Goal: Task Accomplishment & Management: Use online tool/utility

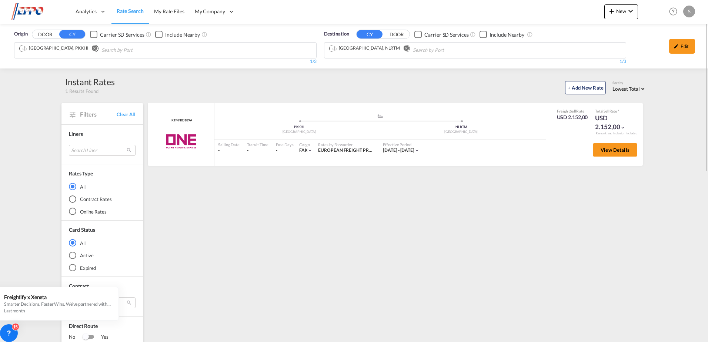
click at [674, 45] on md-icon "icon-pencil" at bounding box center [676, 46] width 5 height 5
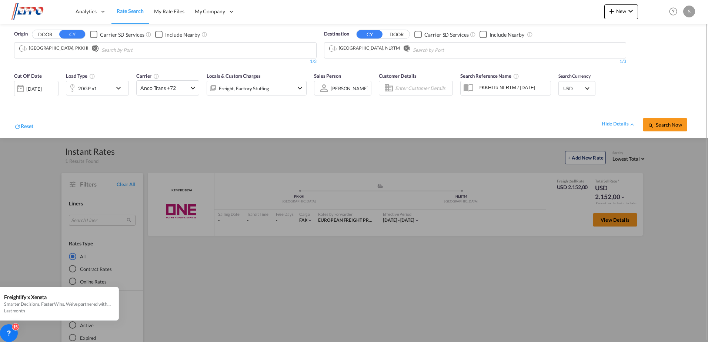
click at [113, 89] on div "20GP x1" at bounding box center [97, 88] width 63 height 15
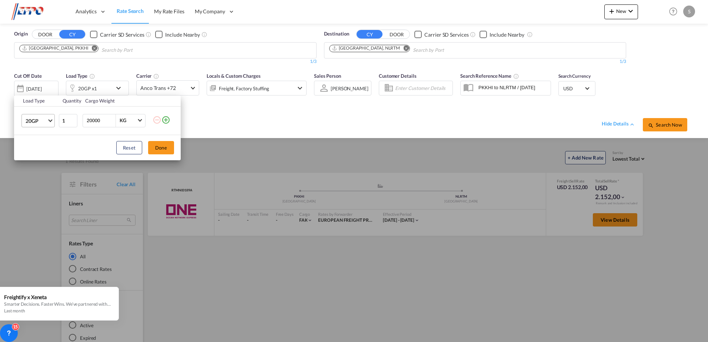
click at [50, 123] on md-select-value "20GP" at bounding box center [40, 120] width 30 height 13
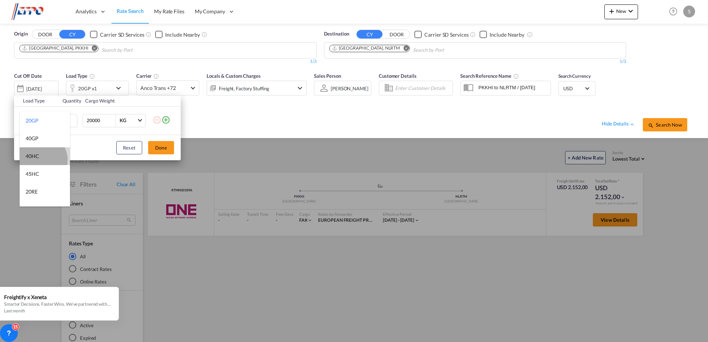
click at [40, 160] on md-option "40HC" at bounding box center [45, 156] width 50 height 18
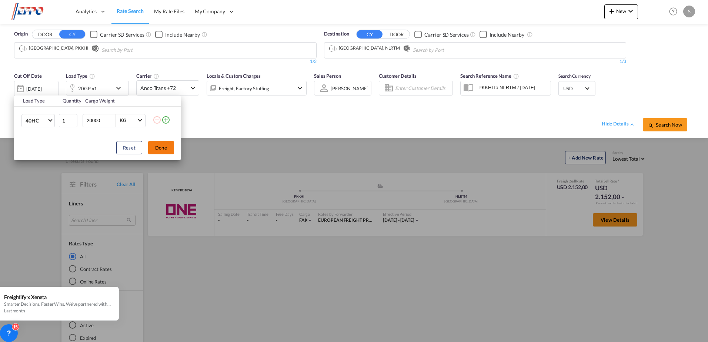
click at [150, 146] on button "Done" at bounding box center [161, 147] width 26 height 13
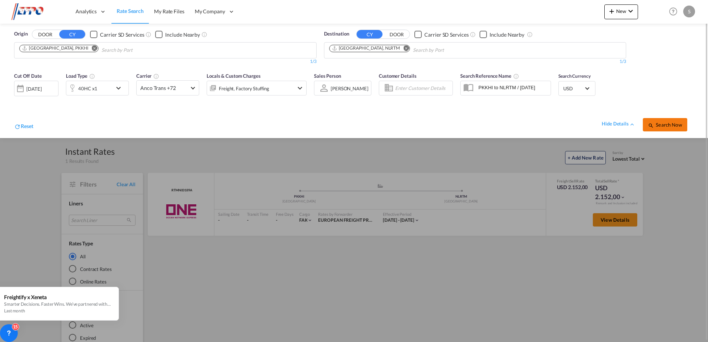
drag, startPoint x: 655, startPoint y: 125, endPoint x: 641, endPoint y: 132, distance: 15.9
click at [656, 125] on span "Search Now" at bounding box center [665, 125] width 34 height 6
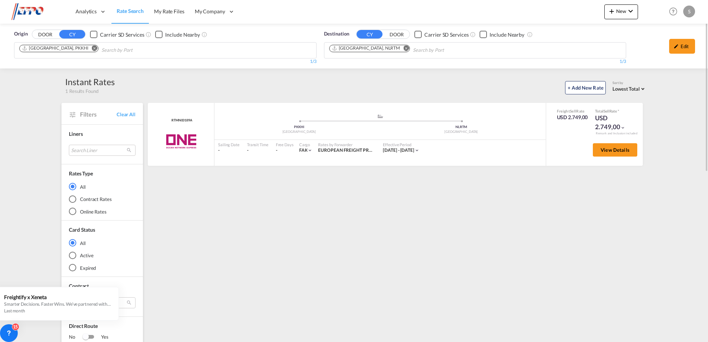
click at [406, 79] on div "+ Add New Rate Sort by Lowest Total Lowest Freight Lowest Total Fastest Transit…" at bounding box center [381, 87] width 532 height 16
drag, startPoint x: 493, startPoint y: 74, endPoint x: 435, endPoint y: 43, distance: 65.8
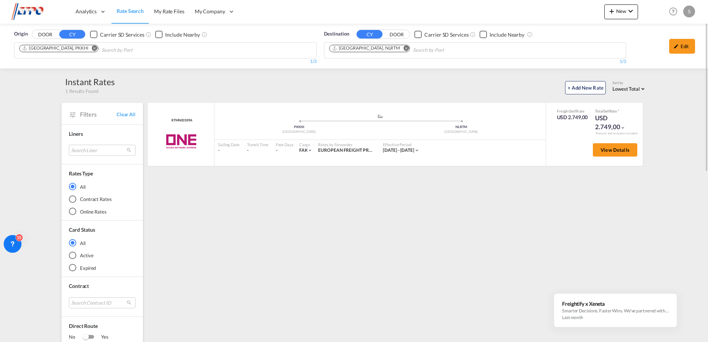
drag, startPoint x: 65, startPoint y: 81, endPoint x: 137, endPoint y: 94, distance: 73.2
click at [137, 94] on div "Instant Rates 1 Results Found + Add New Rate Sort by Lowest Total Lowest Freigh…" at bounding box center [353, 85] width 585 height 19
click at [137, 94] on div "+ Add New Rate Sort by Lowest Total Lowest Freight Lowest Total Fastest Transit…" at bounding box center [381, 87] width 532 height 16
